Goal: Transaction & Acquisition: Obtain resource

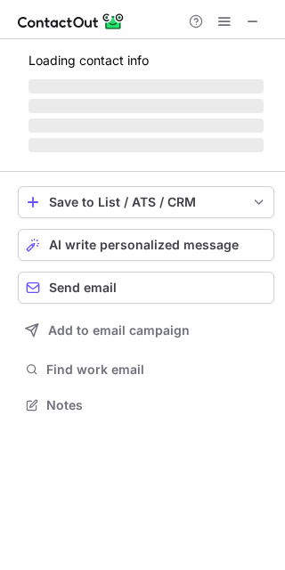
scroll to position [393, 285]
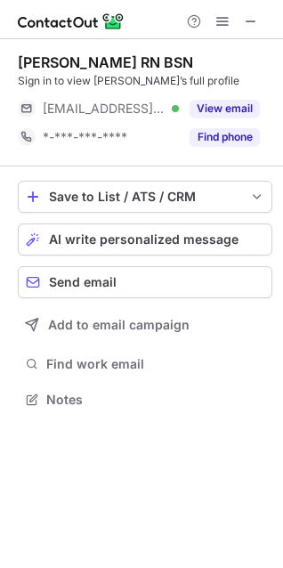
scroll to position [387, 283]
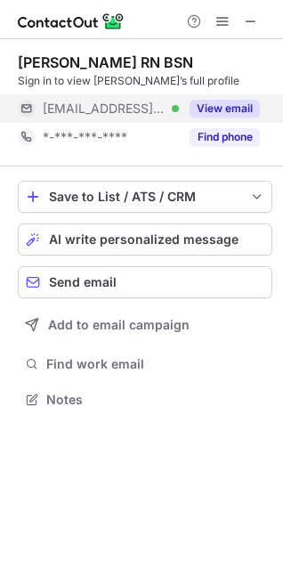
click at [211, 108] on button "View email" at bounding box center [225, 109] width 70 height 18
